Goal: Information Seeking & Learning: Learn about a topic

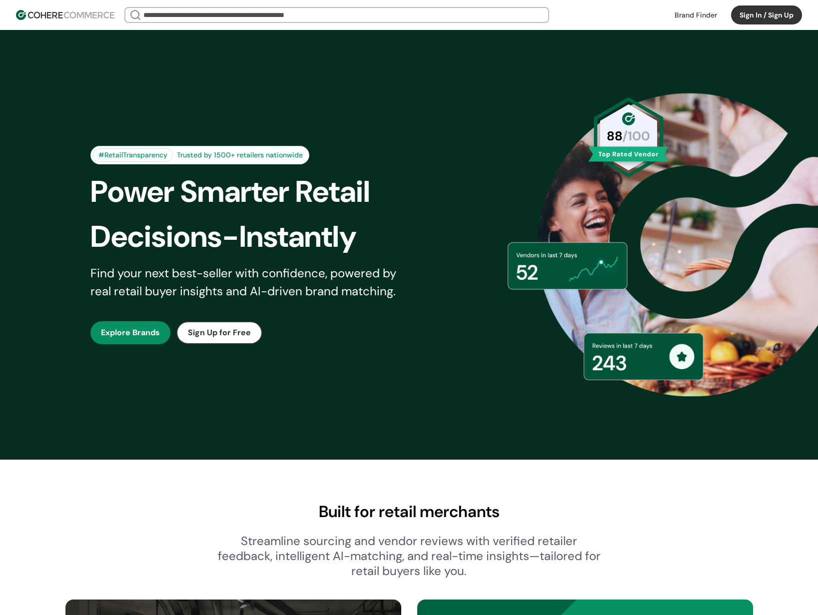
click at [689, 17] on link at bounding box center [696, 14] width 54 height 15
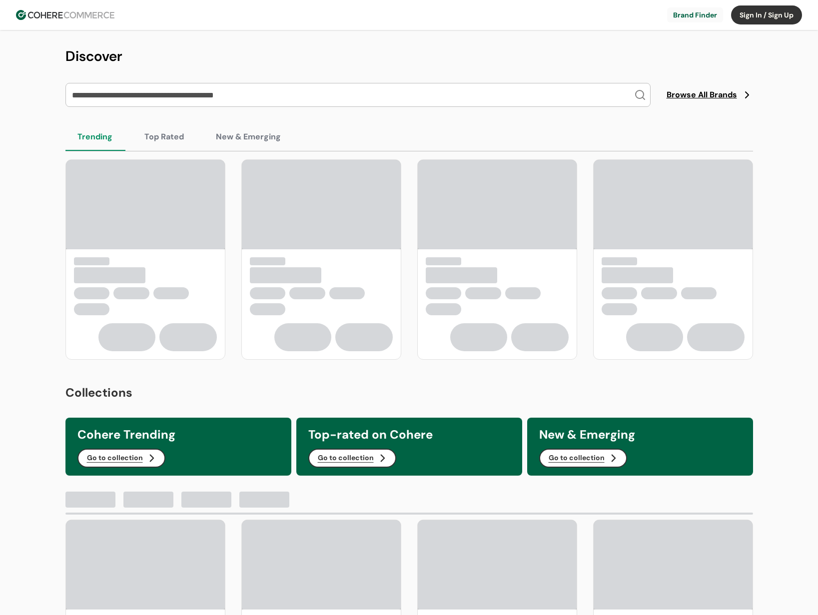
click at [249, 100] on input "search" at bounding box center [352, 94] width 564 height 23
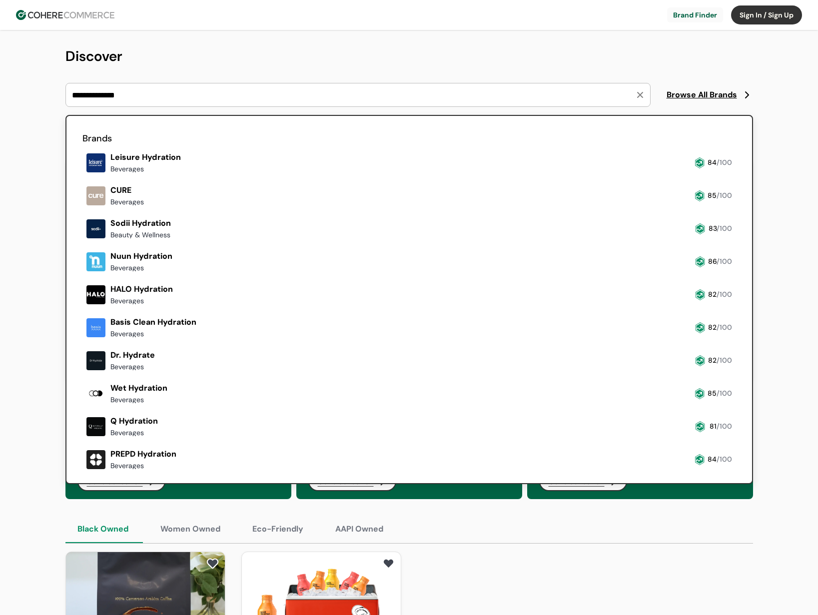
type input "**********"
click at [82, 209] on link at bounding box center [82, 209] width 0 height 0
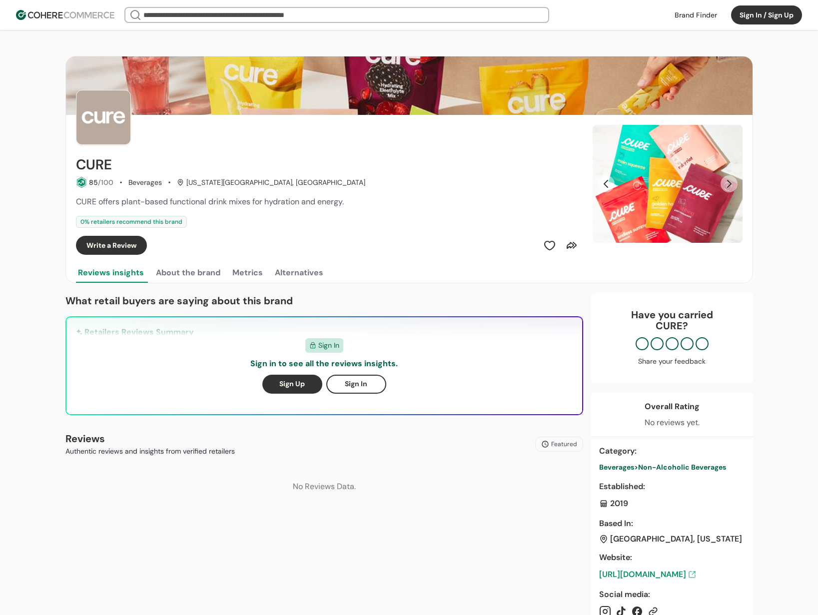
click at [734, 184] on button "Next Slide" at bounding box center [729, 183] width 17 height 17
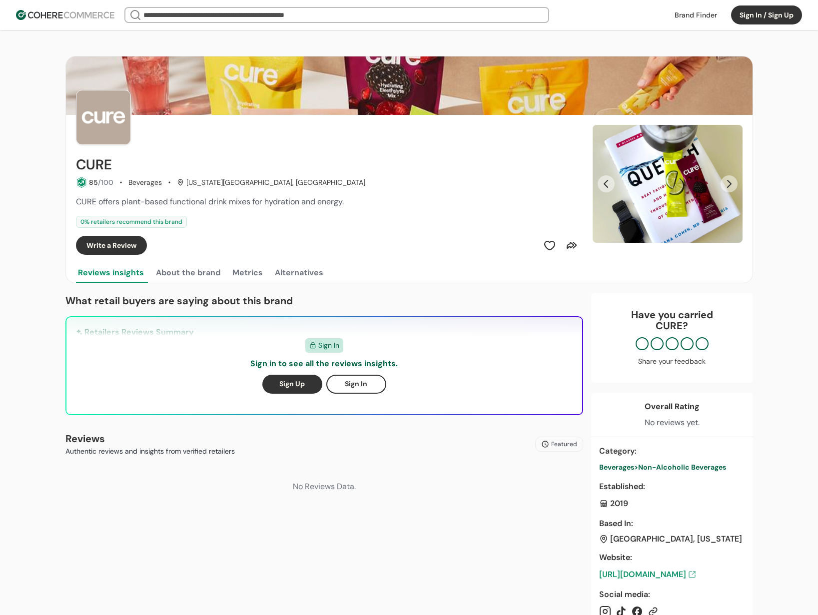
click at [734, 184] on button "Next Slide" at bounding box center [729, 183] width 17 height 17
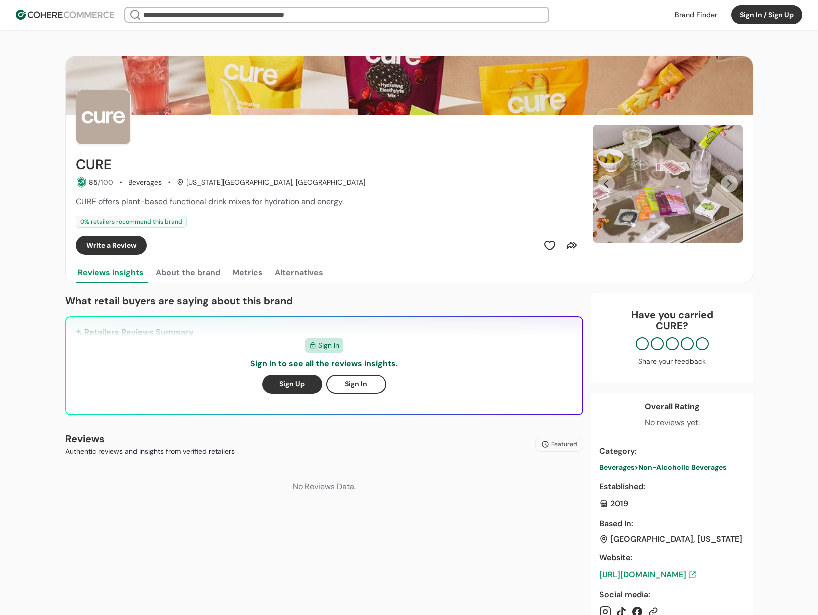
click at [734, 184] on button "Next Slide" at bounding box center [729, 183] width 17 height 17
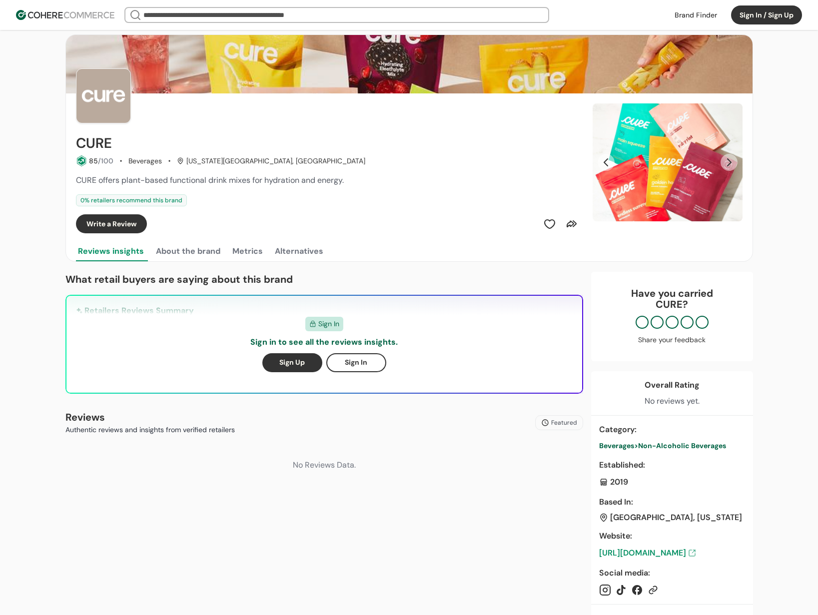
scroll to position [20, 0]
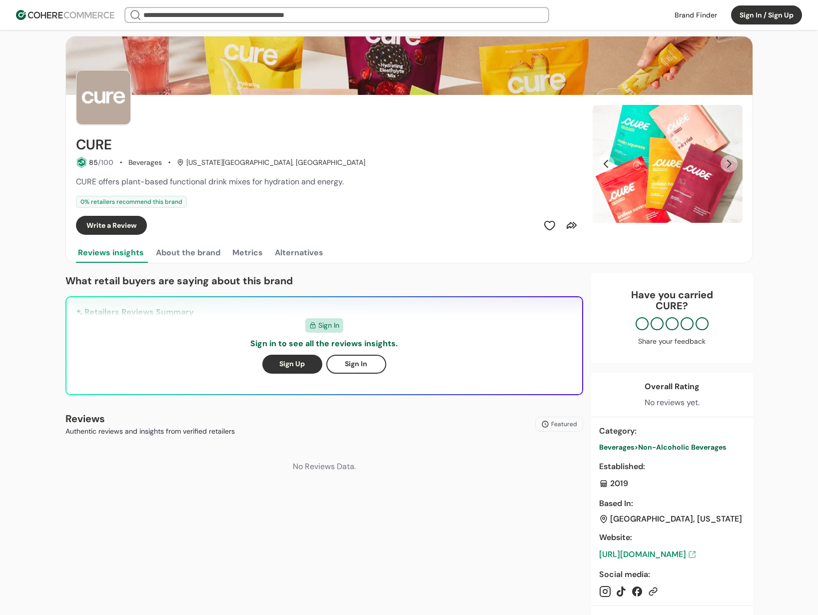
click at [272, 13] on input "search" at bounding box center [336, 15] width 391 height 14
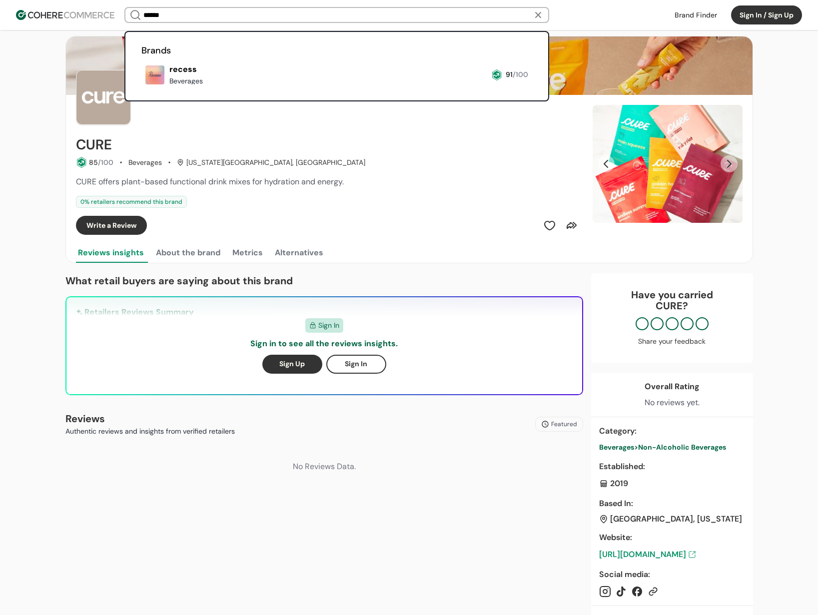
type input "******"
click at [141, 88] on link at bounding box center [141, 88] width 0 height 0
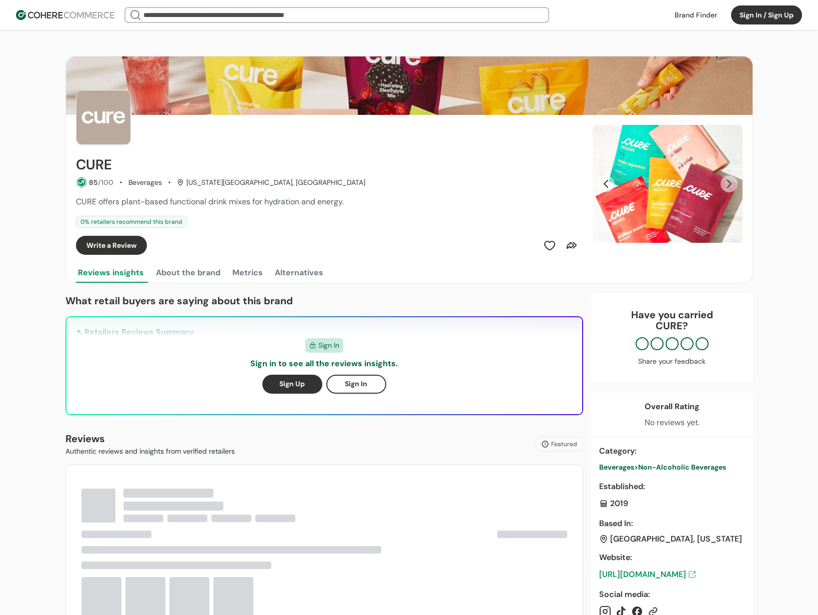
scroll to position [20, 0]
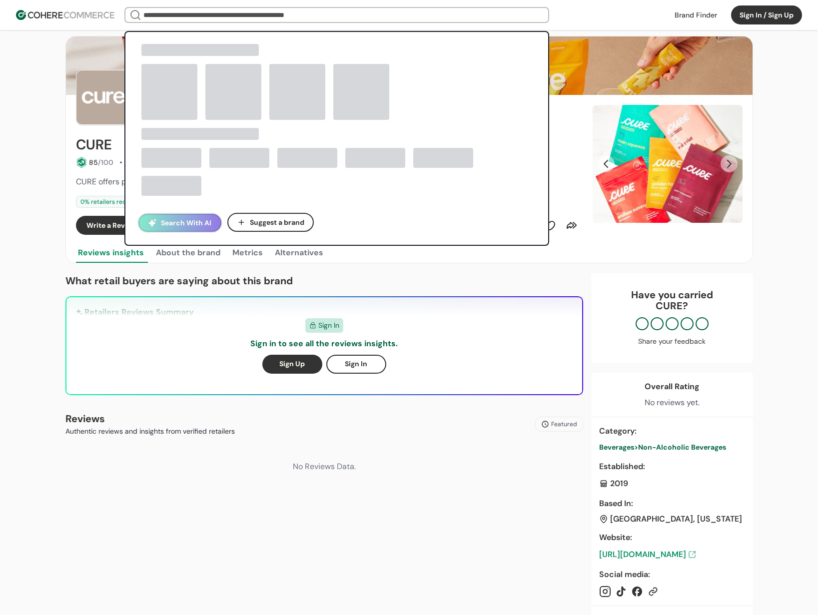
click at [220, 13] on input "search" at bounding box center [336, 15] width 391 height 14
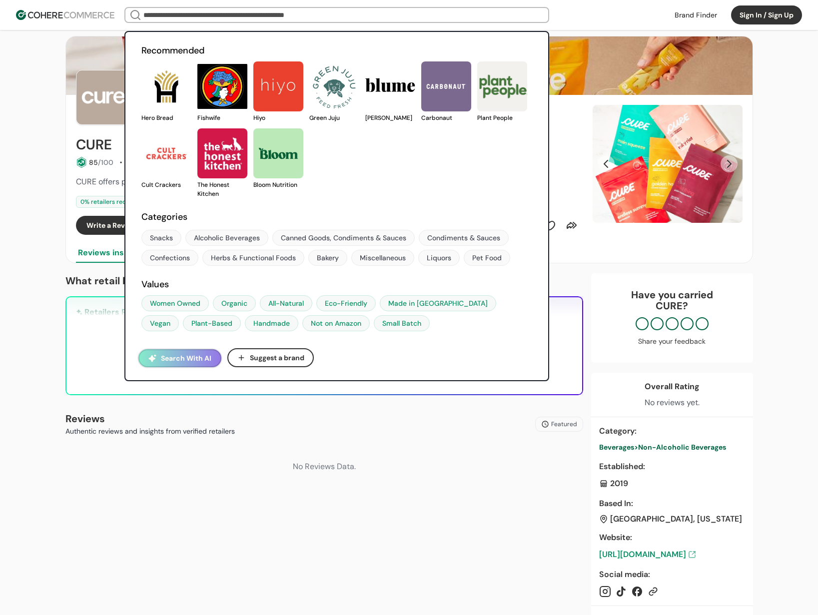
click at [192, 16] on input "search" at bounding box center [336, 15] width 391 height 14
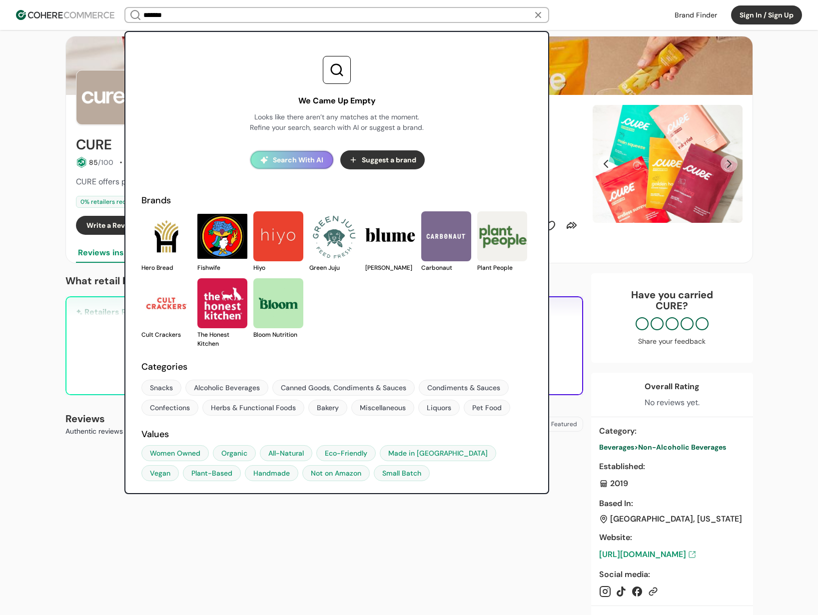
click at [199, 19] on input "*******" at bounding box center [336, 15] width 391 height 14
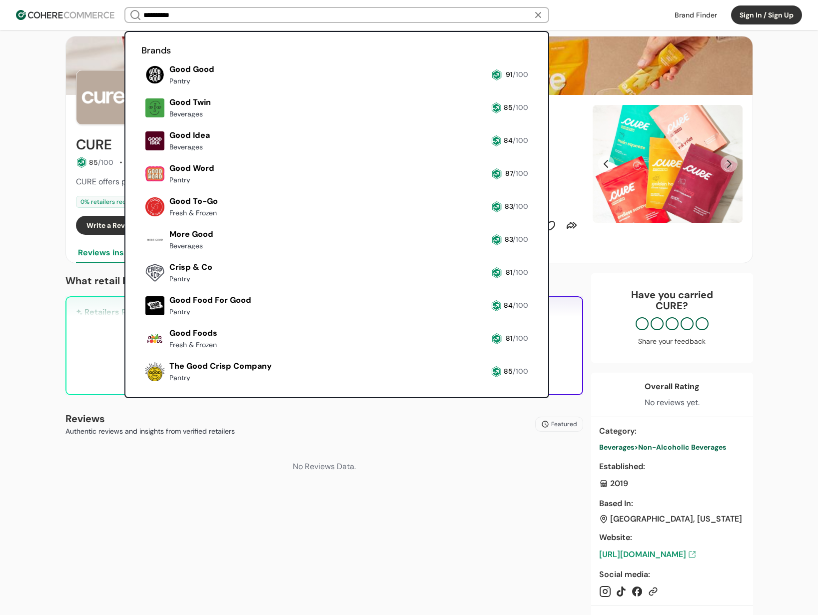
type input "**********"
click at [141, 385] on link at bounding box center [141, 385] width 0 height 0
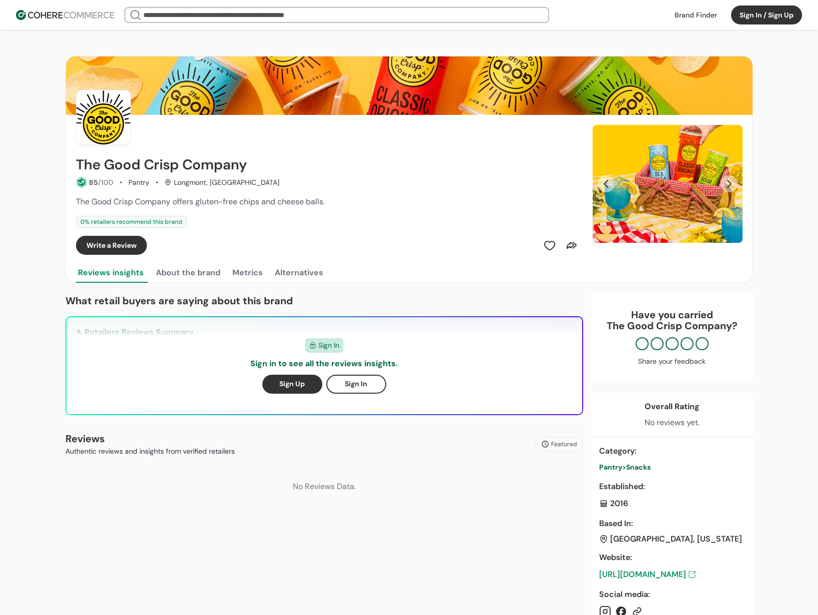
click at [242, 10] on input "search" at bounding box center [336, 15] width 391 height 14
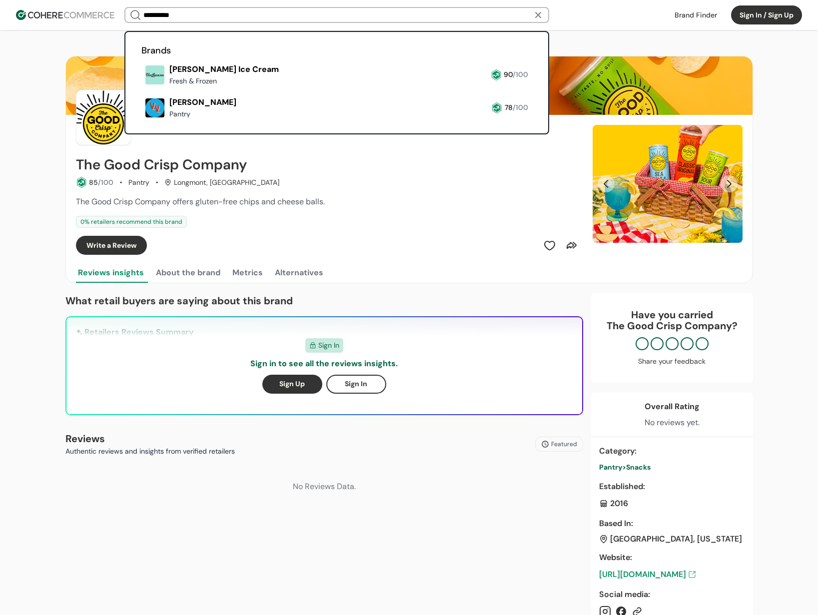
type input "**********"
drag, startPoint x: 242, startPoint y: 10, endPoint x: 239, endPoint y: 67, distance: 57.0
click at [141, 88] on link at bounding box center [141, 88] width 0 height 0
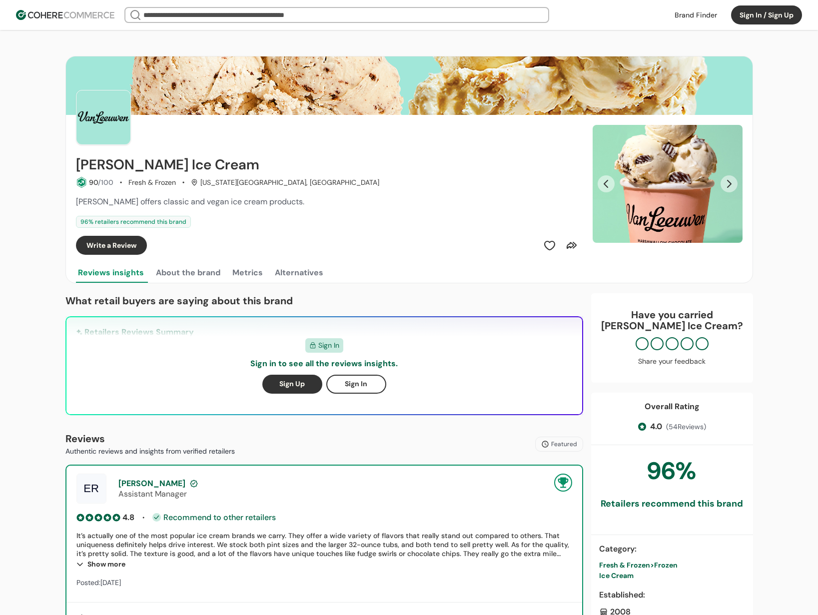
click at [729, 188] on button "Next Slide" at bounding box center [729, 183] width 17 height 17
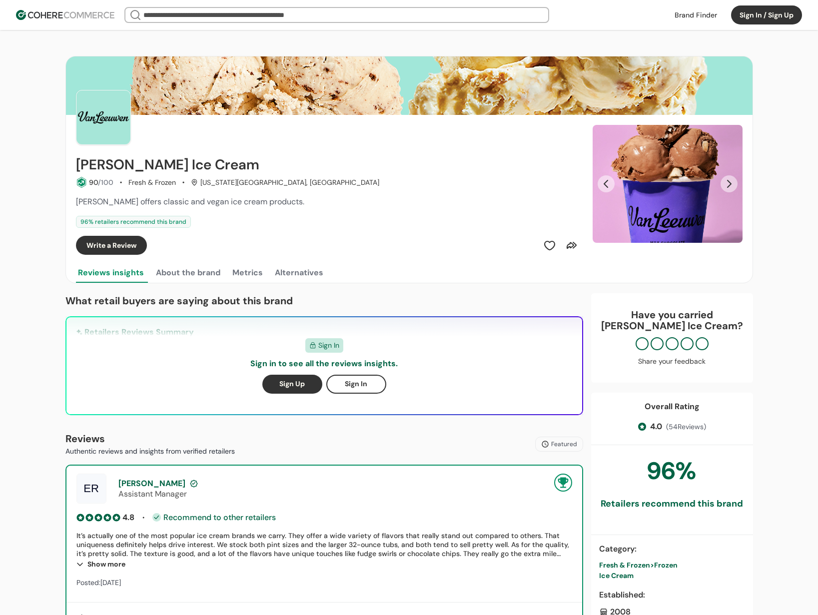
click at [730, 186] on button "Next Slide" at bounding box center [729, 183] width 17 height 17
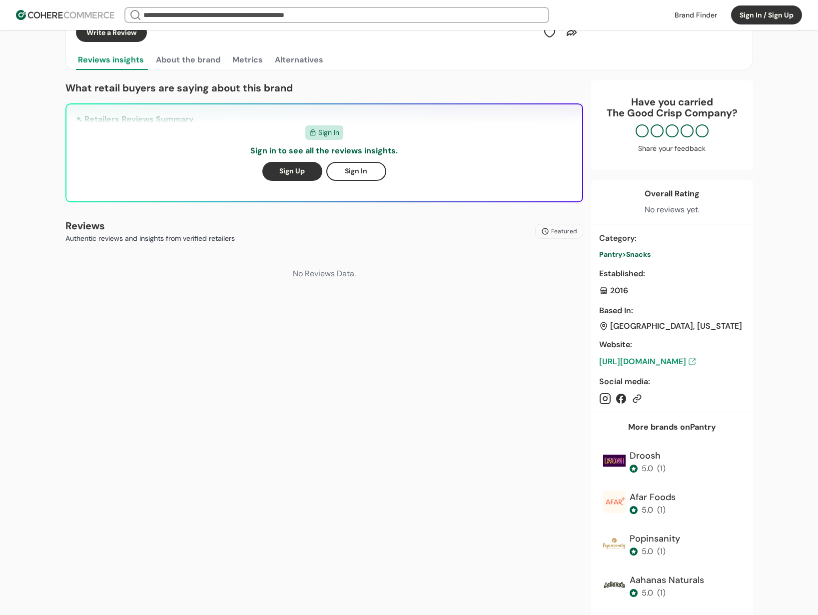
scroll to position [6, 0]
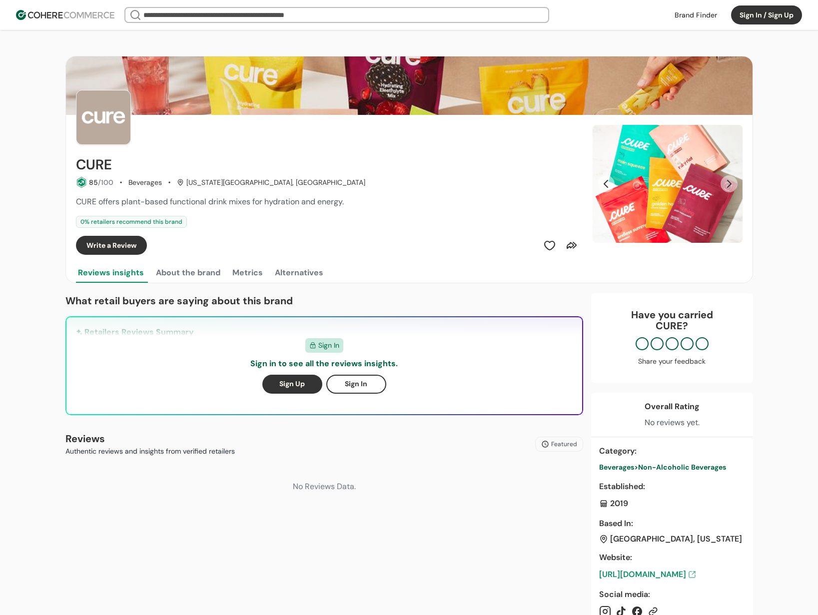
click at [140, 182] on div "Beverages" at bounding box center [144, 182] width 33 height 10
click at [189, 271] on button "About the brand" at bounding box center [188, 273] width 68 height 20
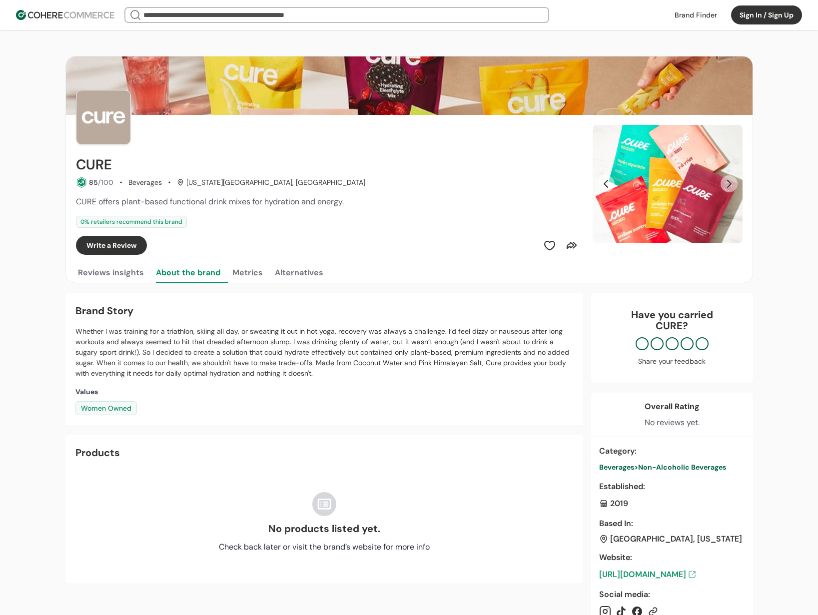
click at [121, 276] on button "Reviews insights" at bounding box center [111, 273] width 70 height 20
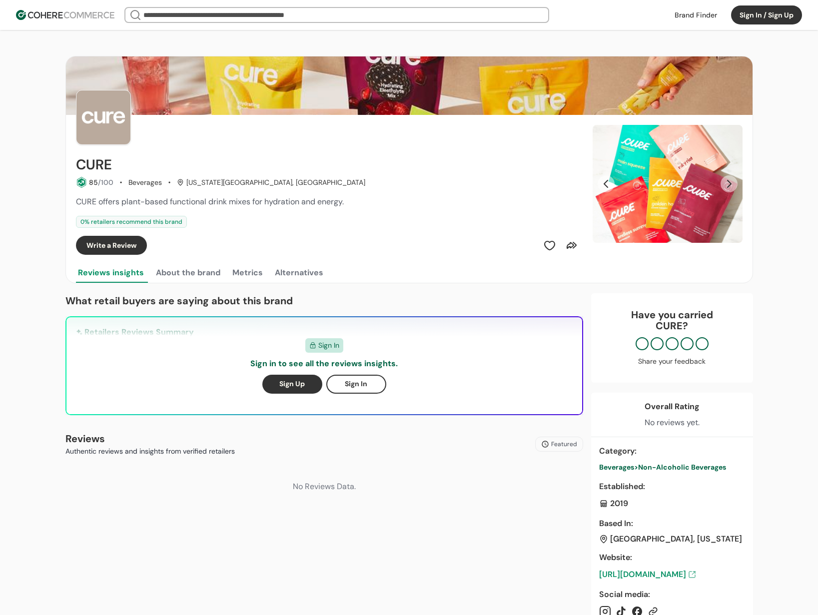
click at [585, 336] on div "What retail buyers are saying about this brand Retailers Reviews Summary ... A.…" at bounding box center [409, 599] width 688 height 612
